Goal: Information Seeking & Learning: Learn about a topic

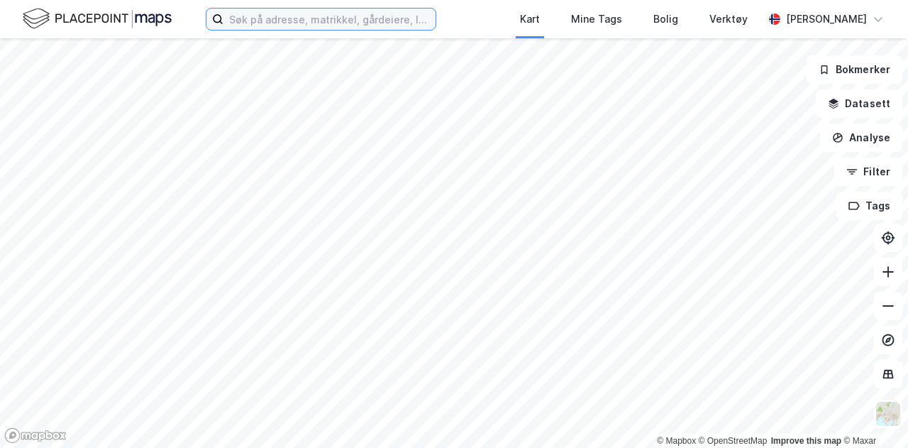
click at [257, 14] on input at bounding box center [330, 19] width 212 height 21
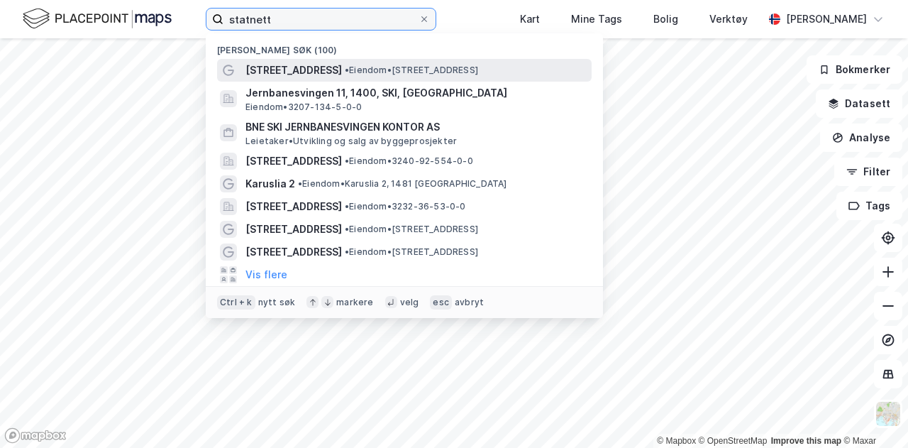
type input "statnett"
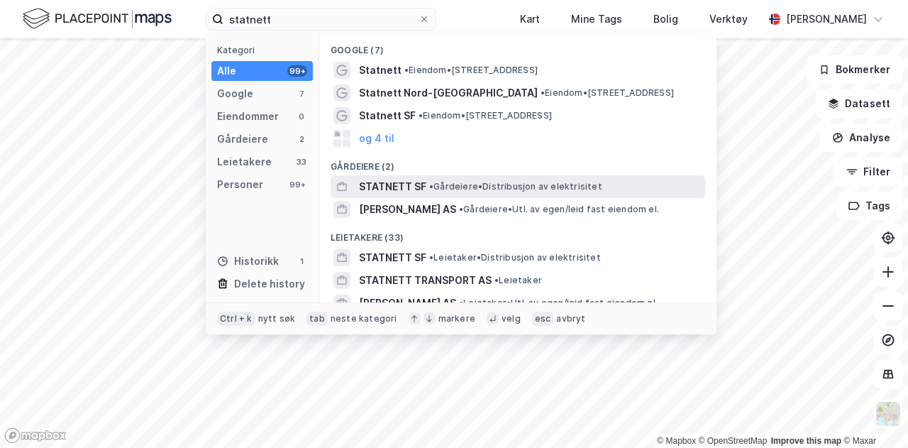
click at [485, 182] on span "• Gårdeiere • Distribusjon av elektrisitet" at bounding box center [515, 186] width 173 height 11
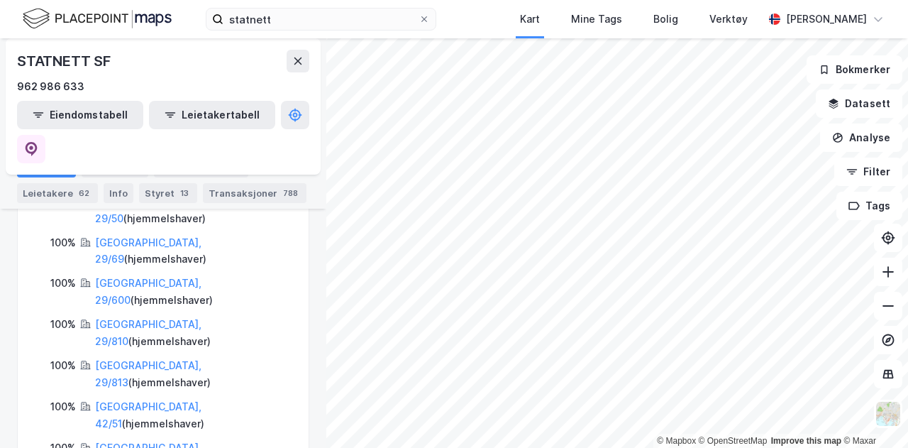
scroll to position [497, 0]
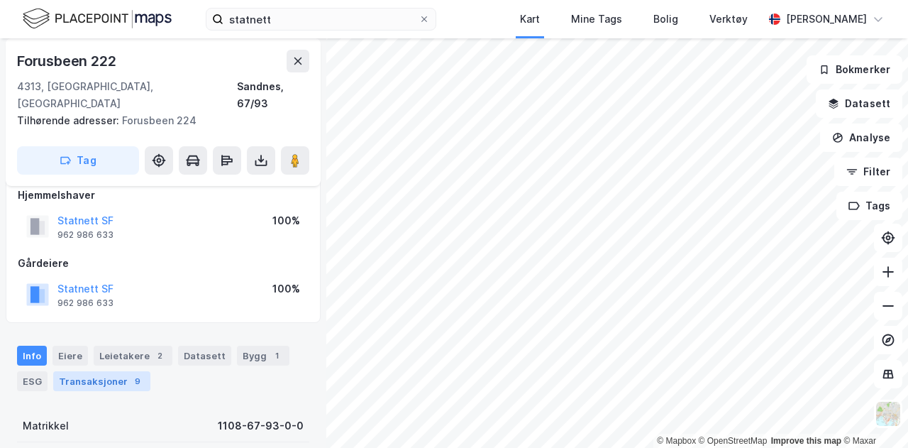
scroll to position [71, 0]
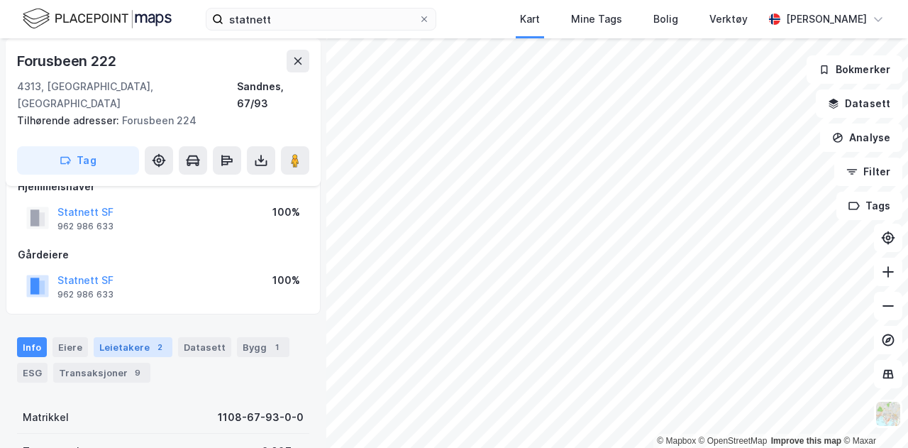
click at [119, 337] on div "Leietakere 2" at bounding box center [133, 347] width 79 height 20
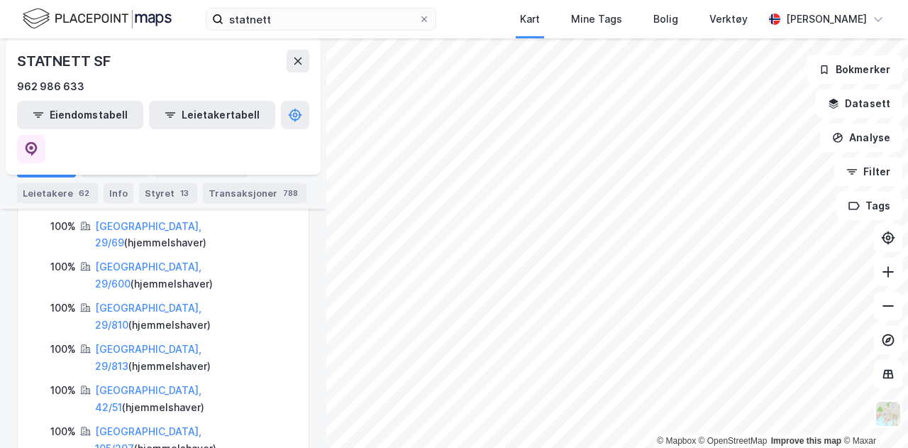
scroll to position [355, 0]
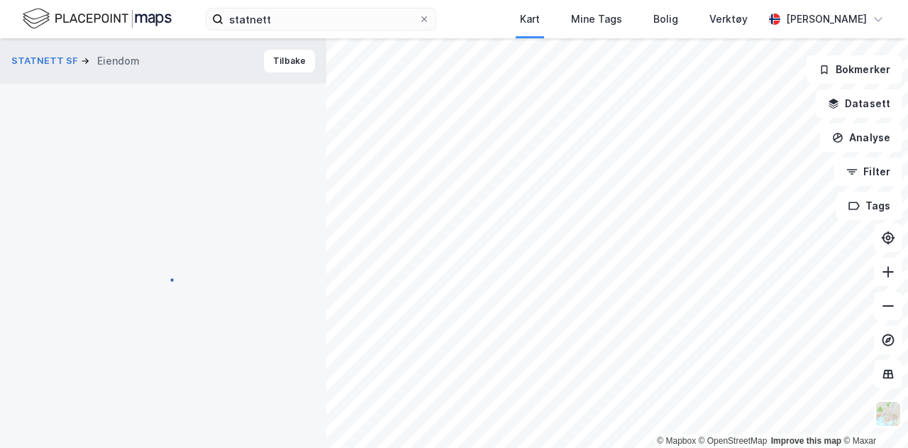
scroll to position [1, 0]
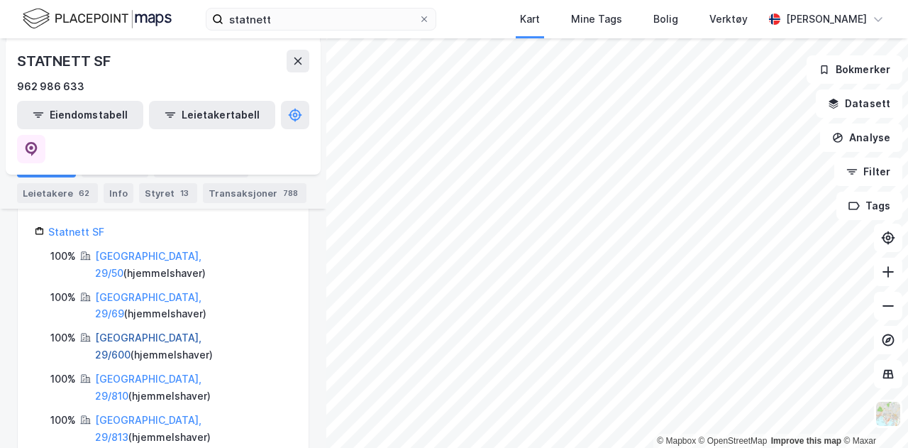
scroll to position [142, 0]
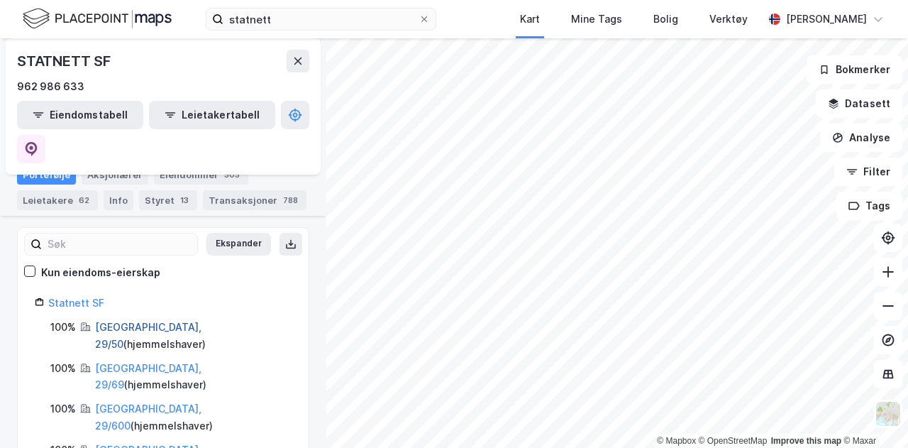
click at [131, 321] on link "[GEOGRAPHIC_DATA], 29/50" at bounding box center [148, 335] width 106 height 29
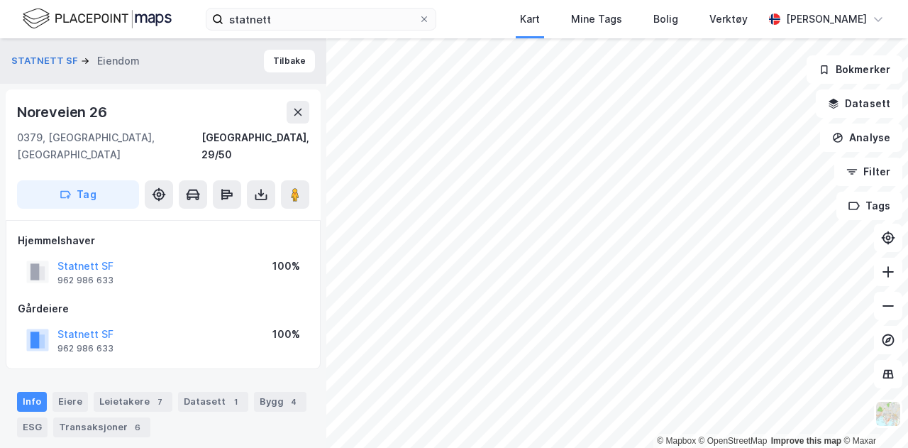
scroll to position [1, 0]
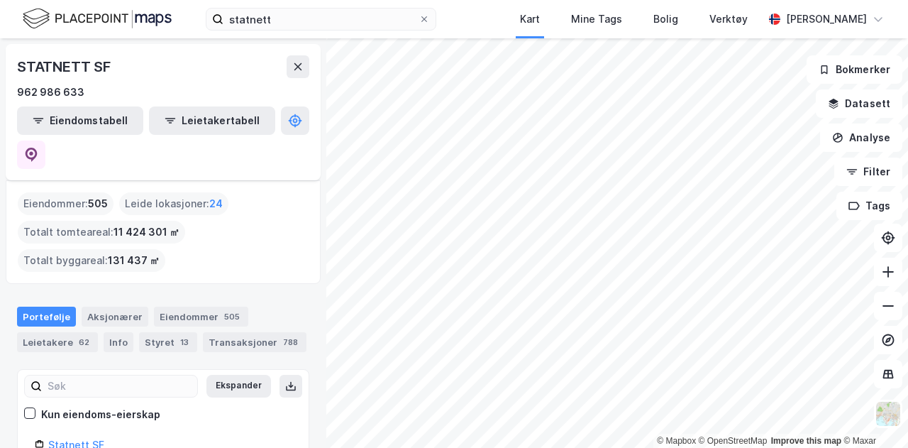
scroll to position [71, 0]
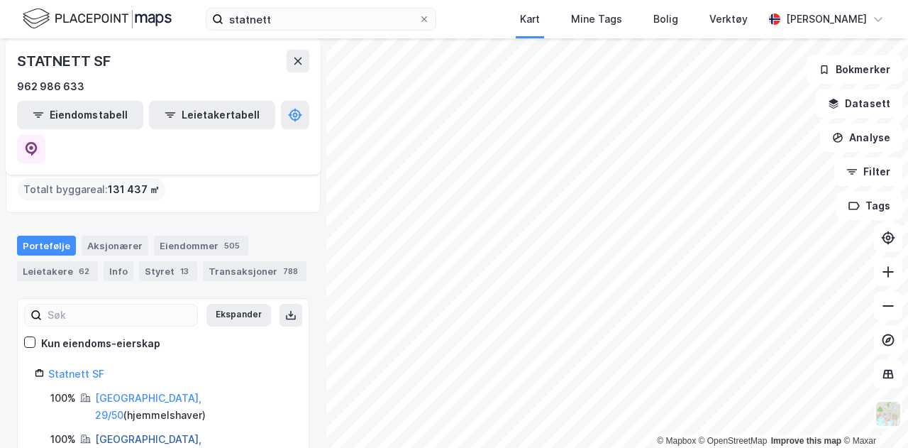
click at [139, 433] on link "[GEOGRAPHIC_DATA], 29/69" at bounding box center [148, 447] width 106 height 29
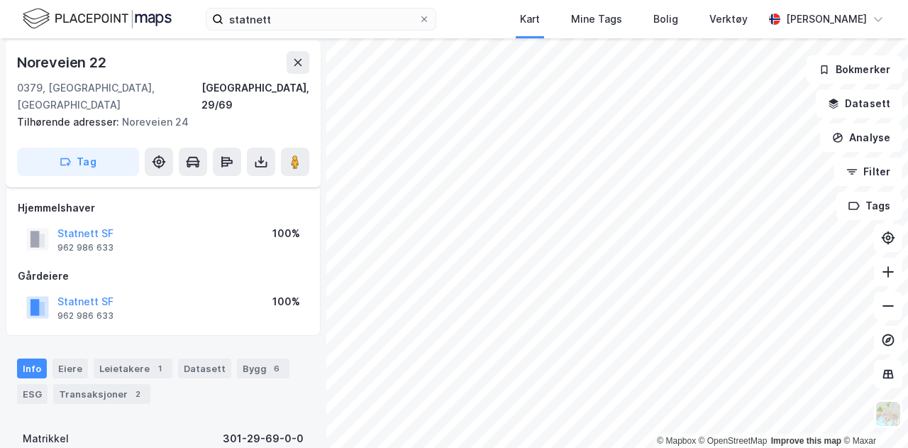
scroll to position [72, 0]
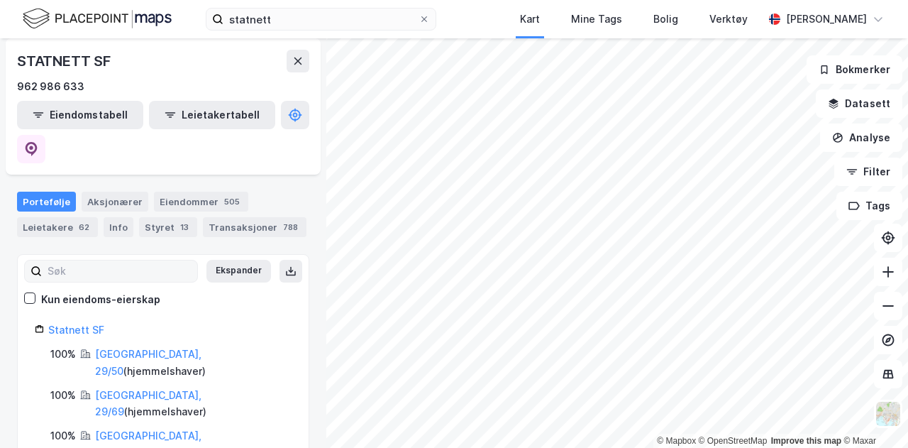
scroll to position [142, 0]
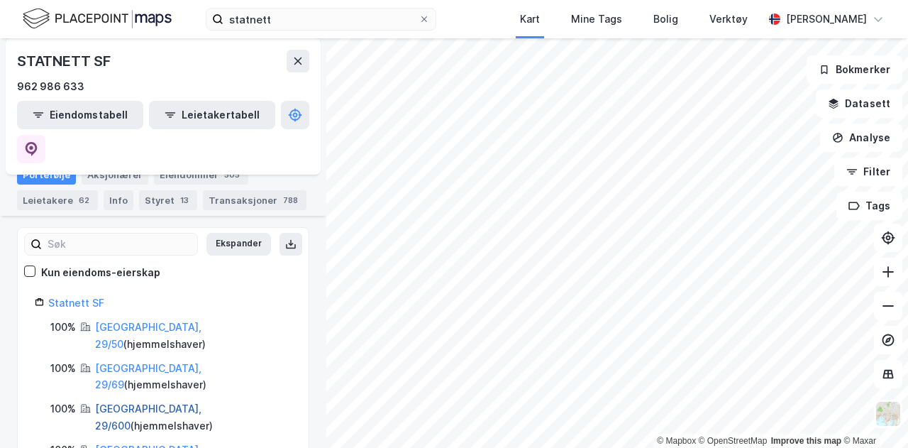
click at [140, 402] on link "[GEOGRAPHIC_DATA], 29/600" at bounding box center [148, 416] width 106 height 29
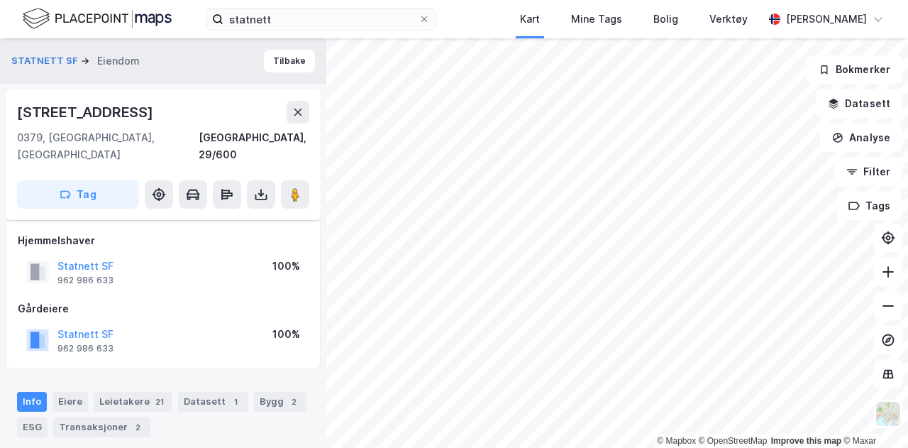
scroll to position [72, 0]
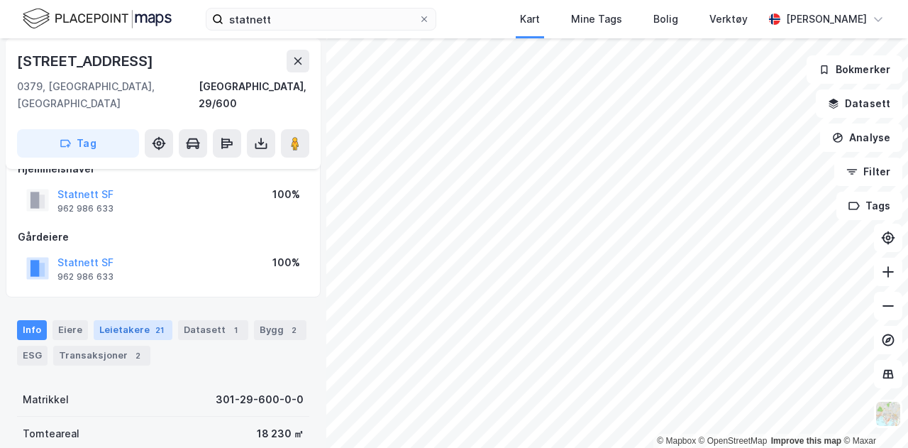
click at [123, 320] on div "Leietakere 21" at bounding box center [133, 330] width 79 height 20
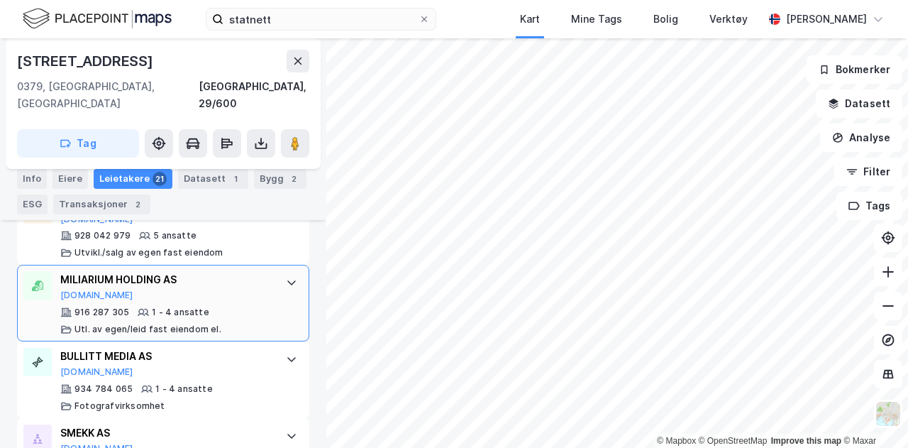
scroll to position [1086, 0]
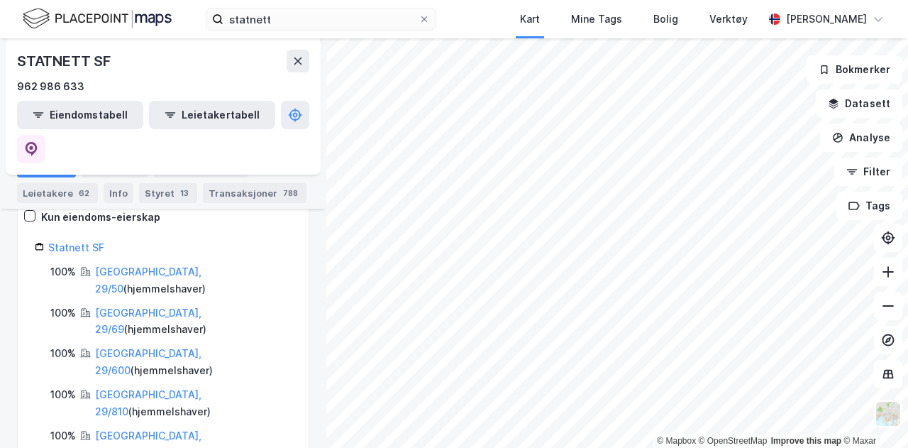
scroll to position [213, 0]
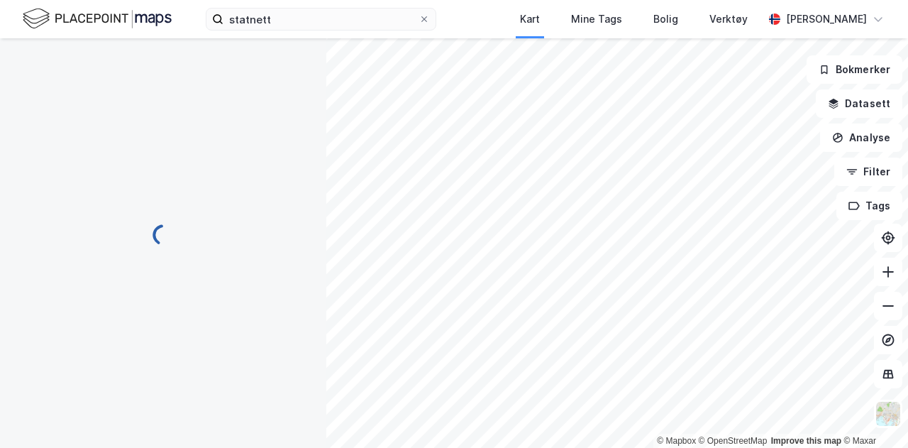
scroll to position [30, 0]
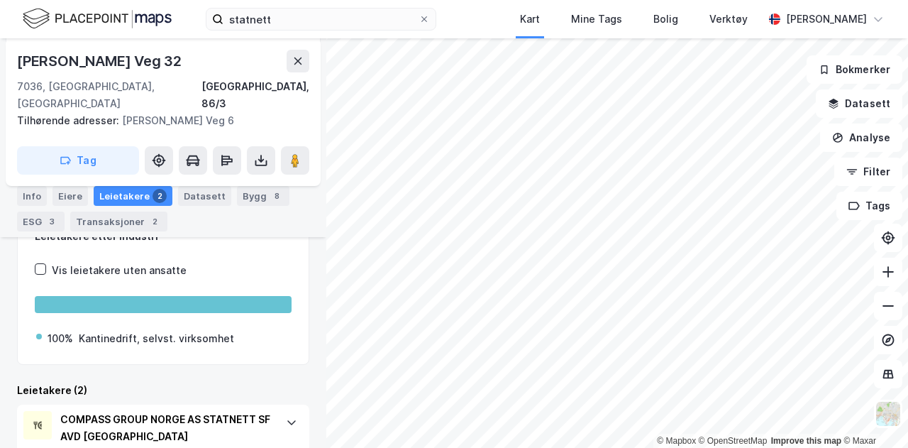
scroll to position [260, 0]
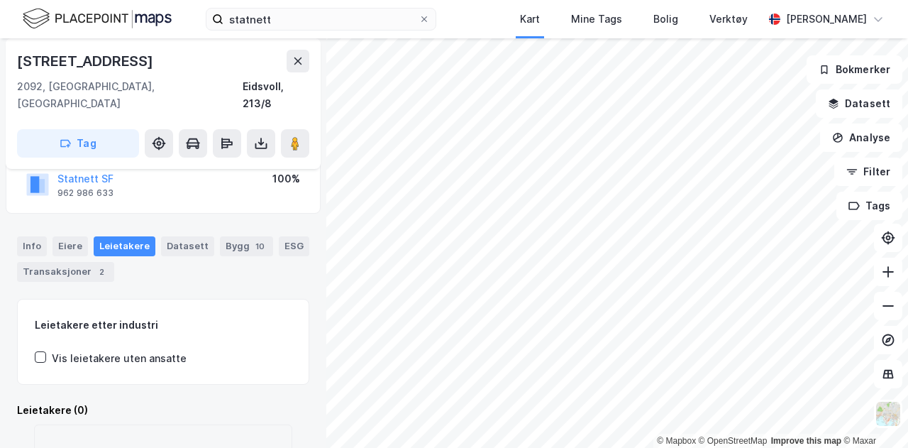
scroll to position [87, 0]
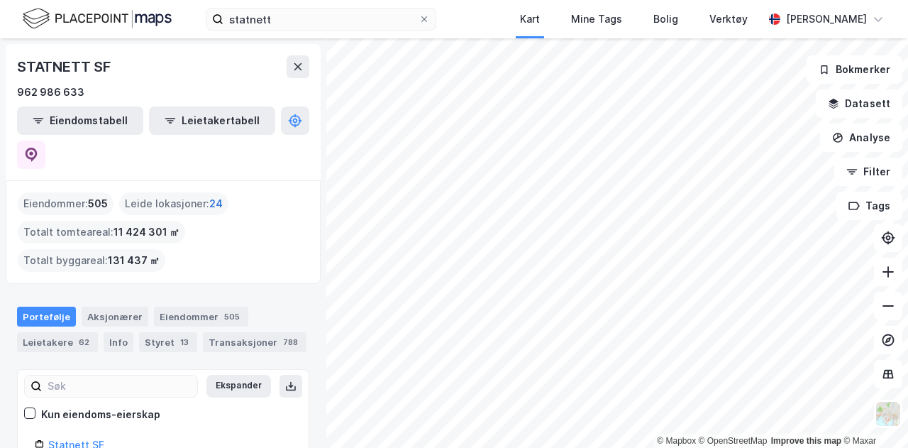
click at [213, 195] on span "24" at bounding box center [215, 203] width 13 height 17
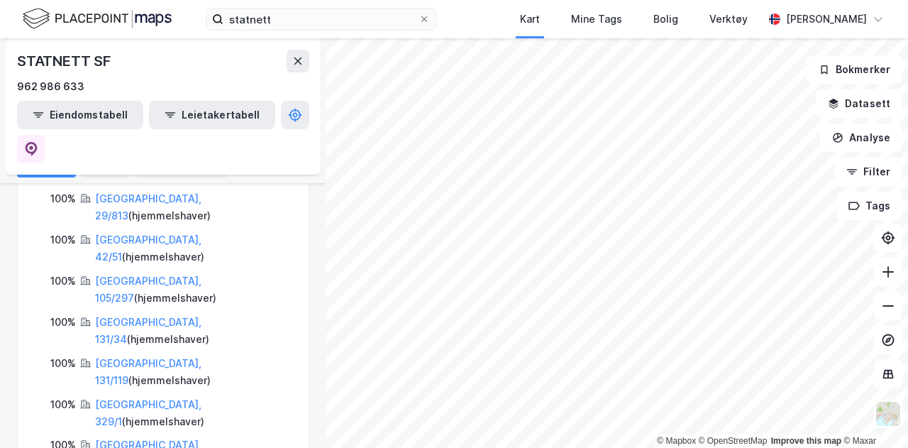
scroll to position [355, 0]
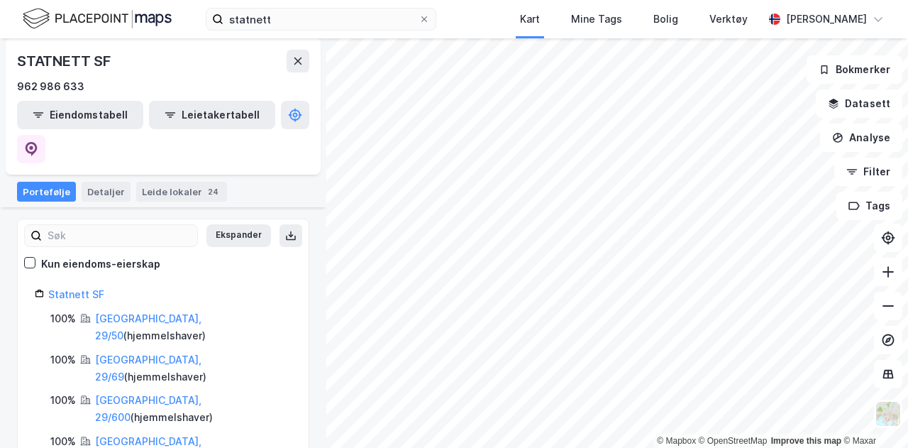
scroll to position [213, 0]
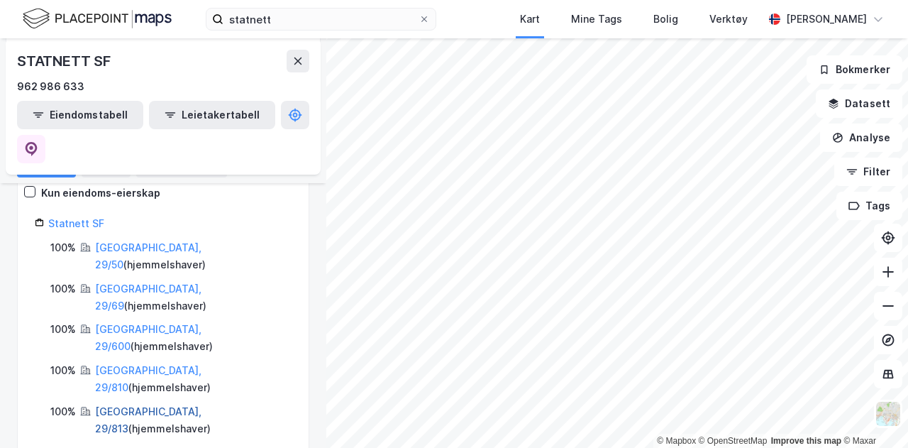
click at [132, 405] on link "[GEOGRAPHIC_DATA], 29/813" at bounding box center [148, 419] width 106 height 29
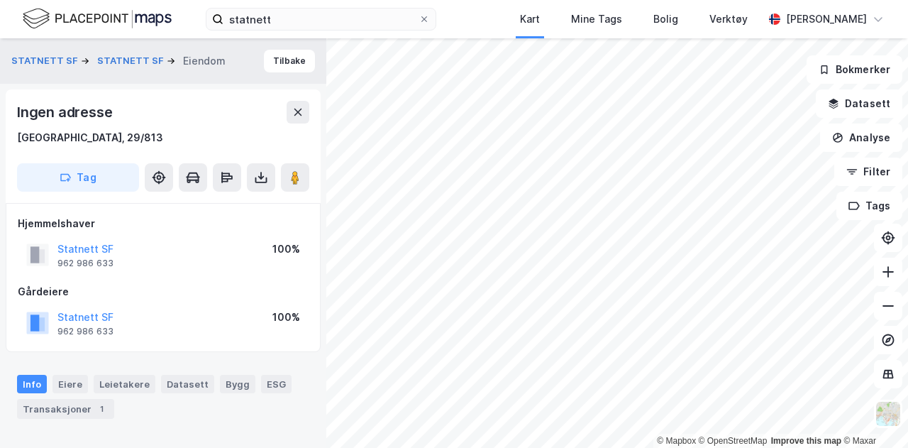
scroll to position [3, 0]
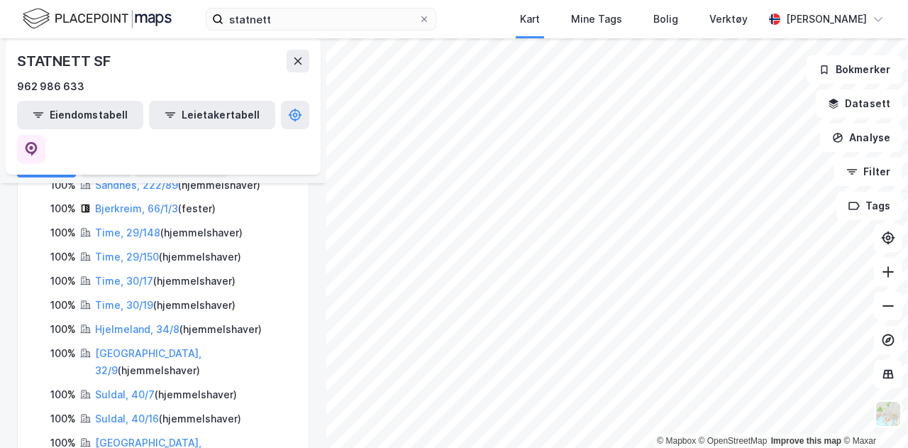
scroll to position [1064, 0]
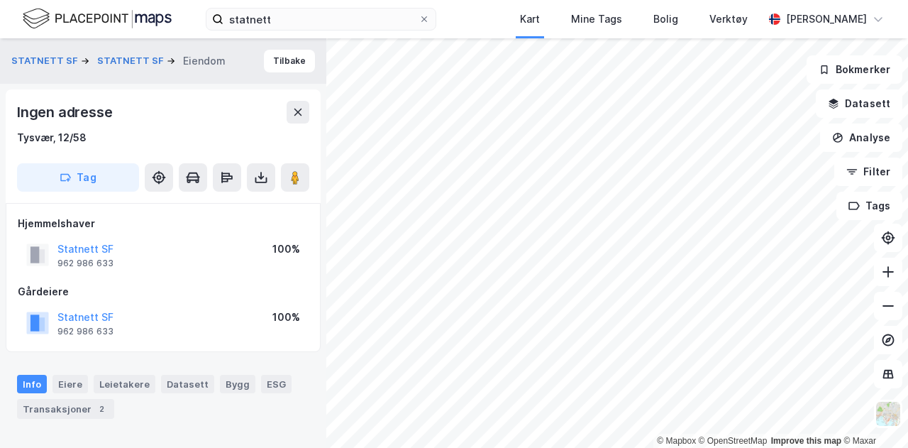
scroll to position [3, 0]
